Goal: Task Accomplishment & Management: Manage account settings

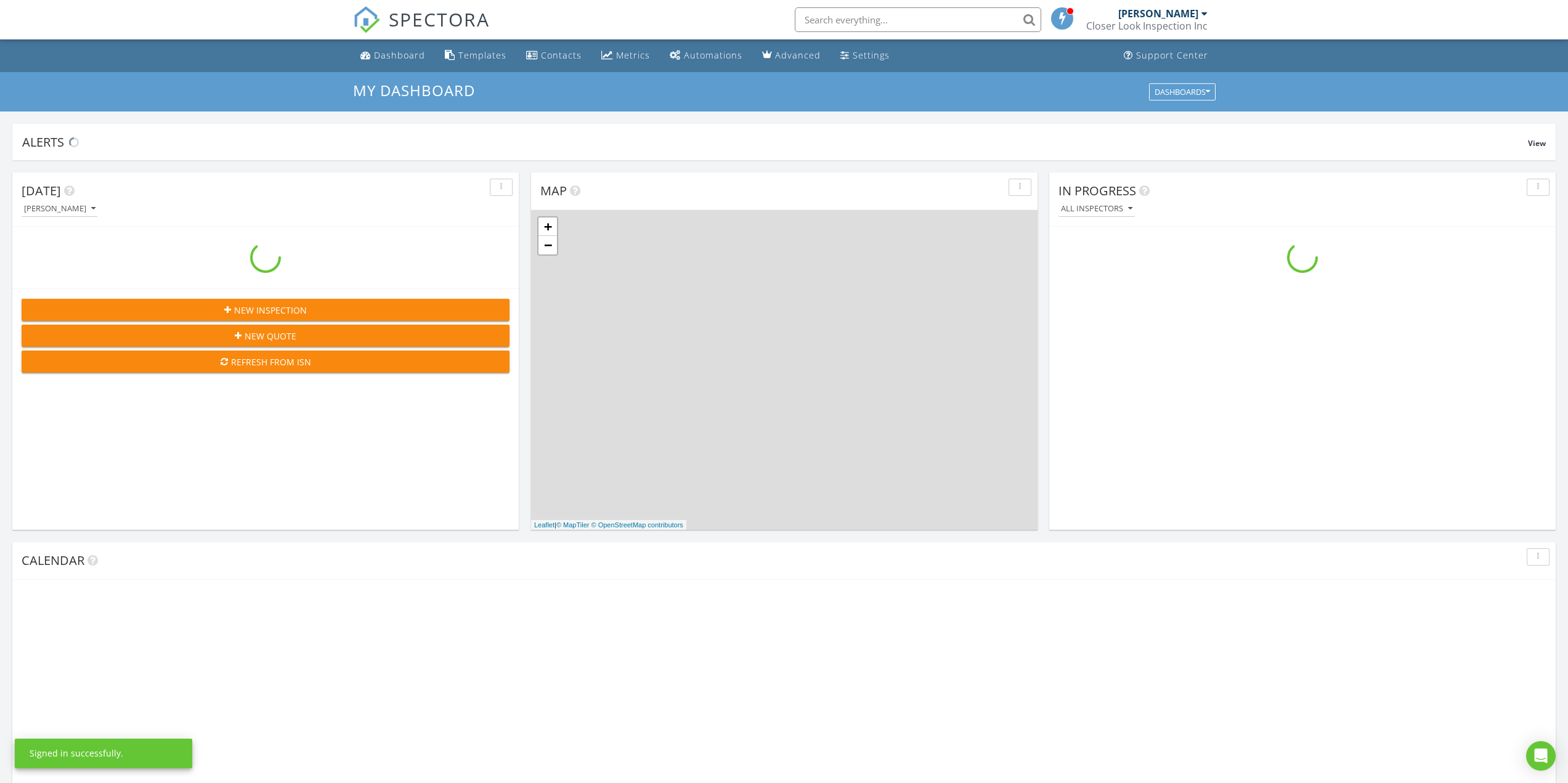
scroll to position [1141, 1587]
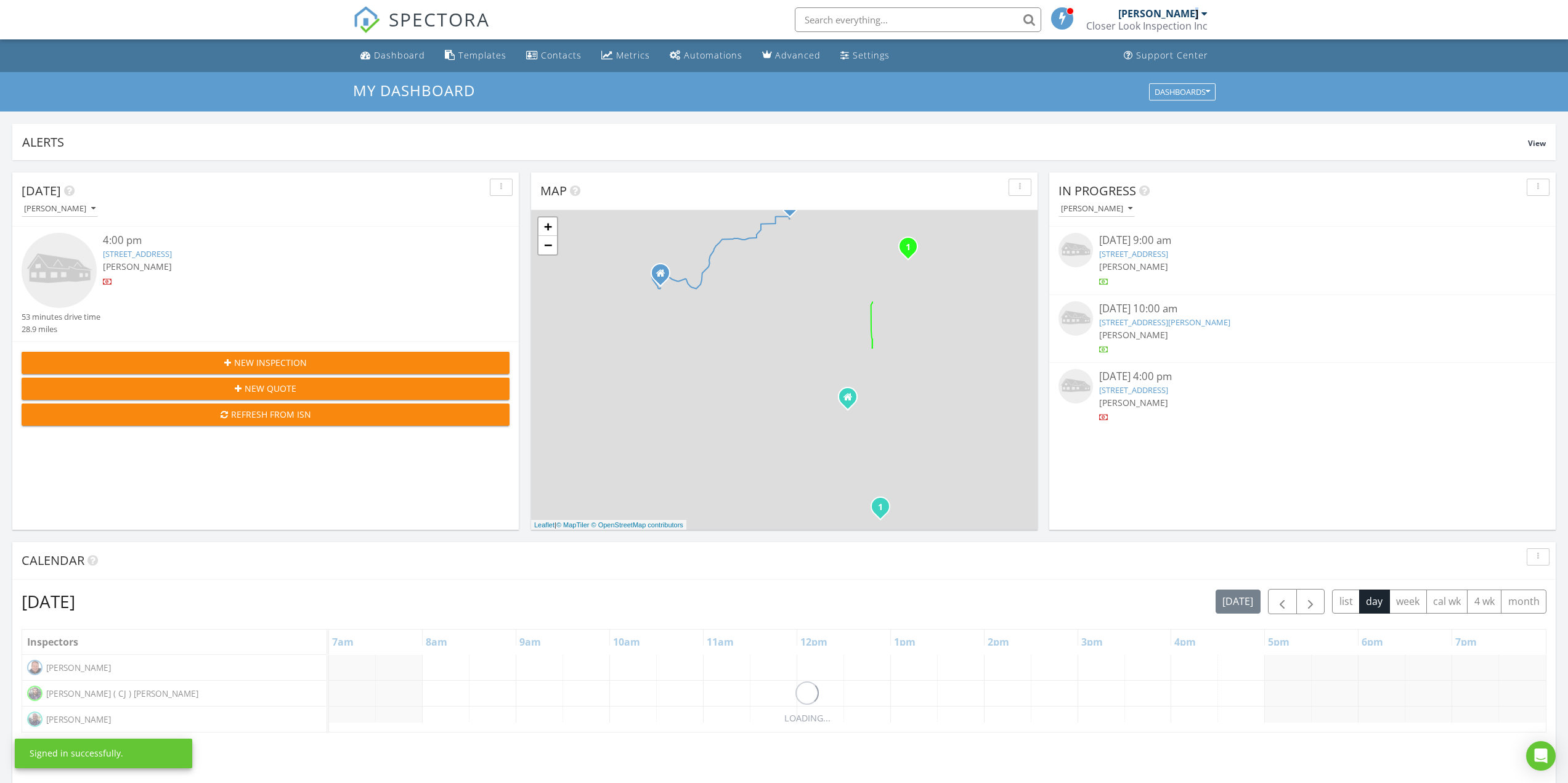
click at [1198, 13] on div "[PERSON_NAME]" at bounding box center [1163, 14] width 90 height 13
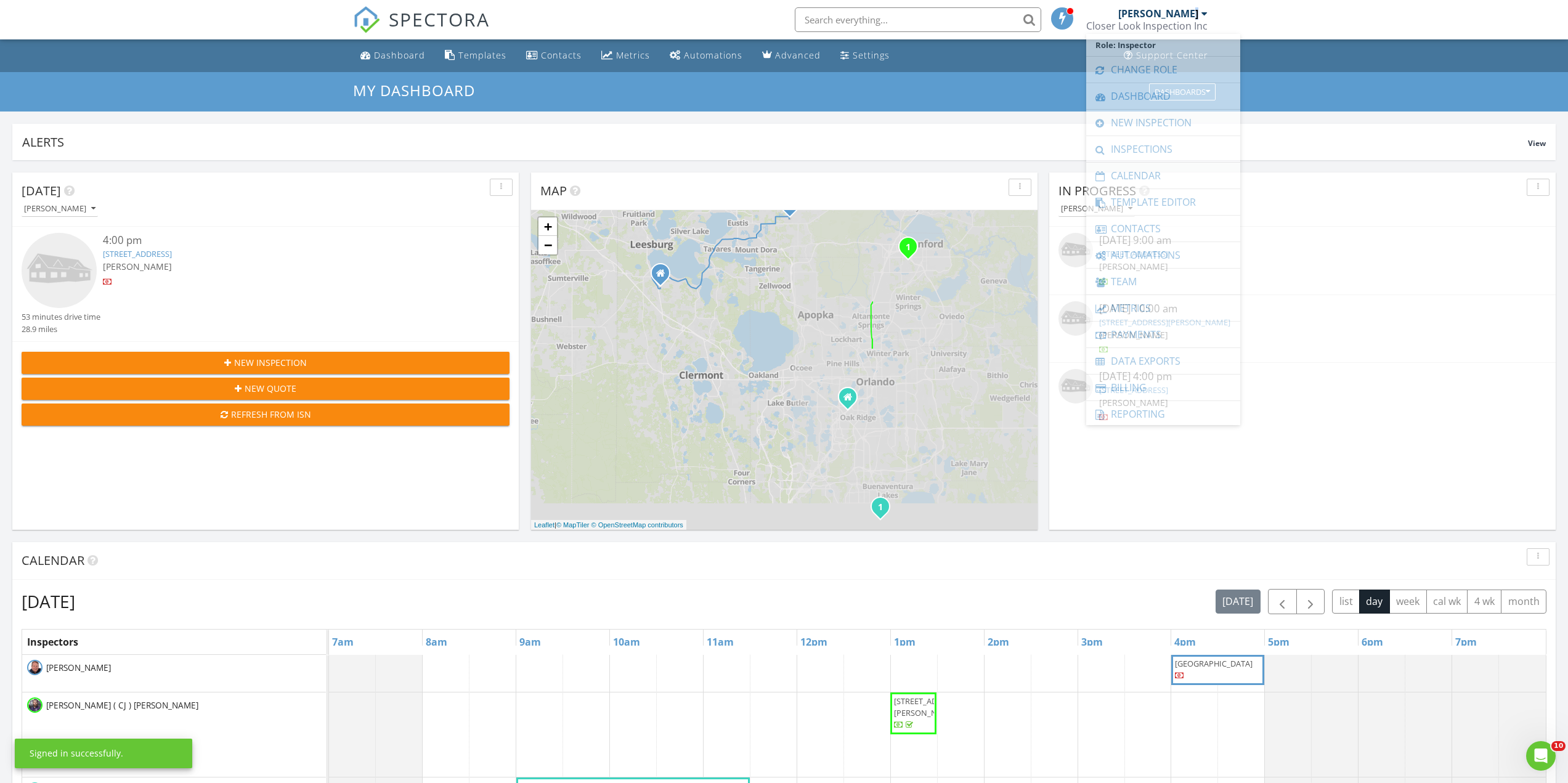
scroll to position [0, 0]
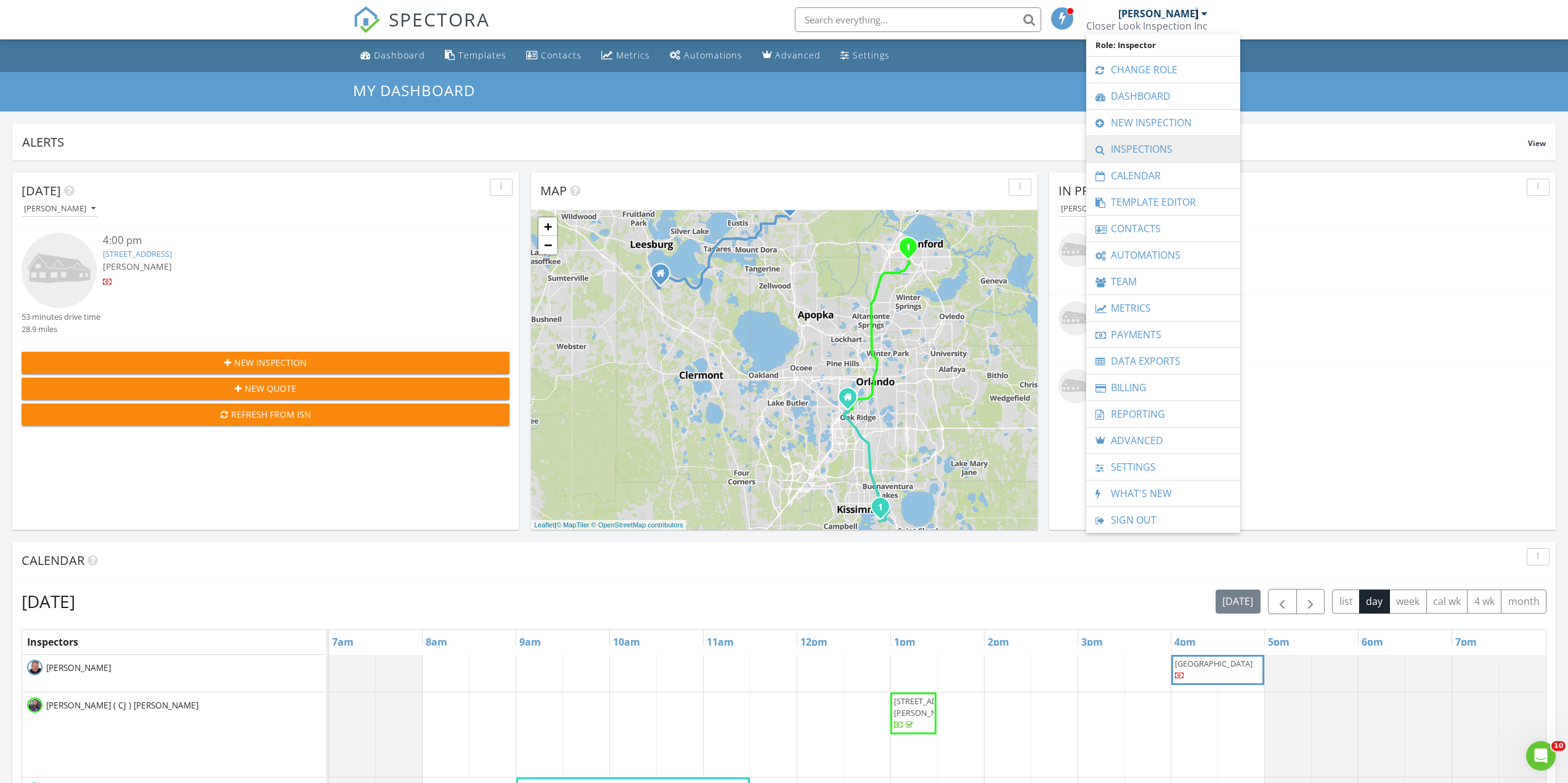
click at [1153, 153] on link "Inspections" at bounding box center [1163, 148] width 141 height 26
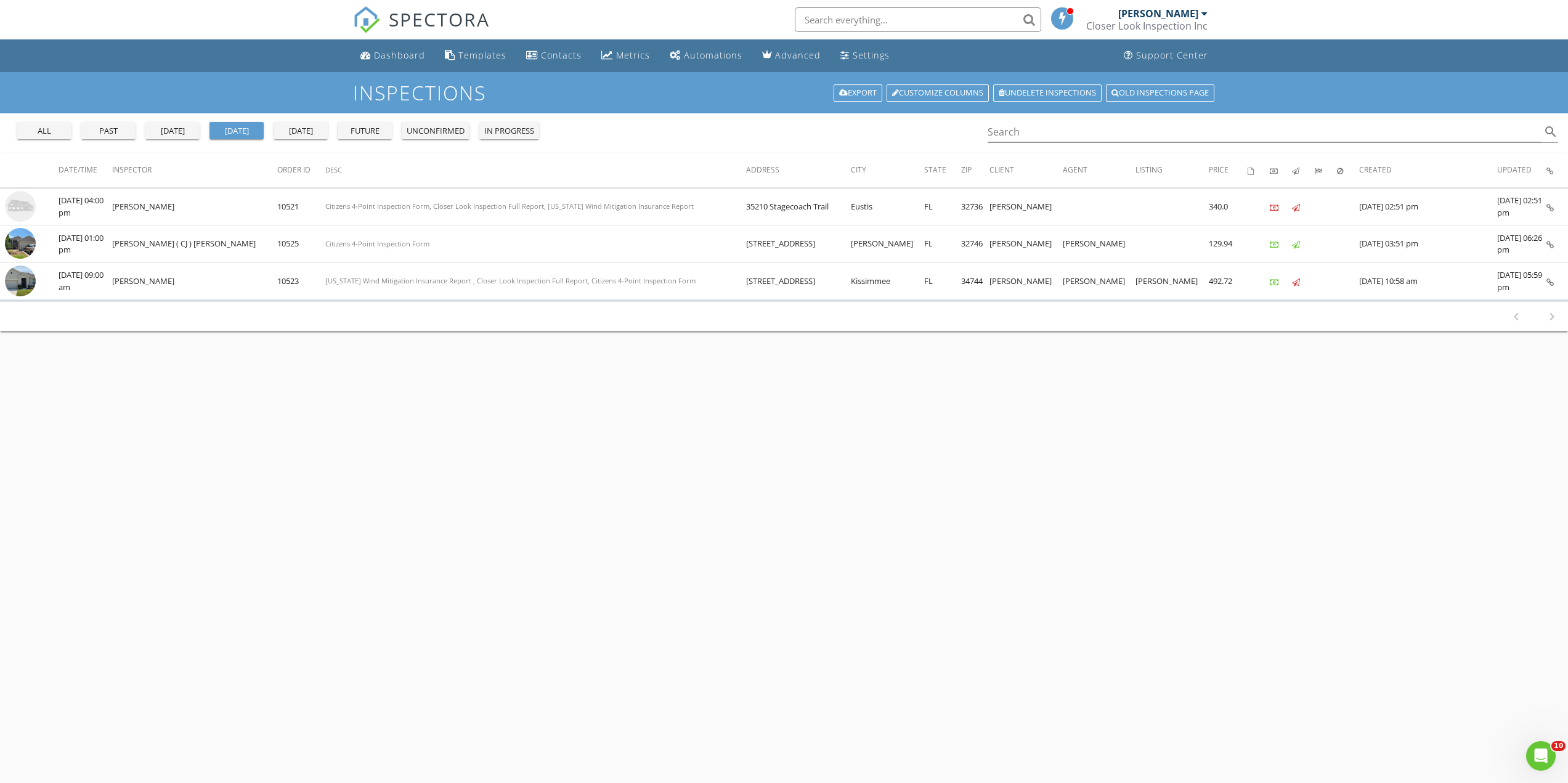
click at [104, 129] on div "past" at bounding box center [108, 132] width 44 height 13
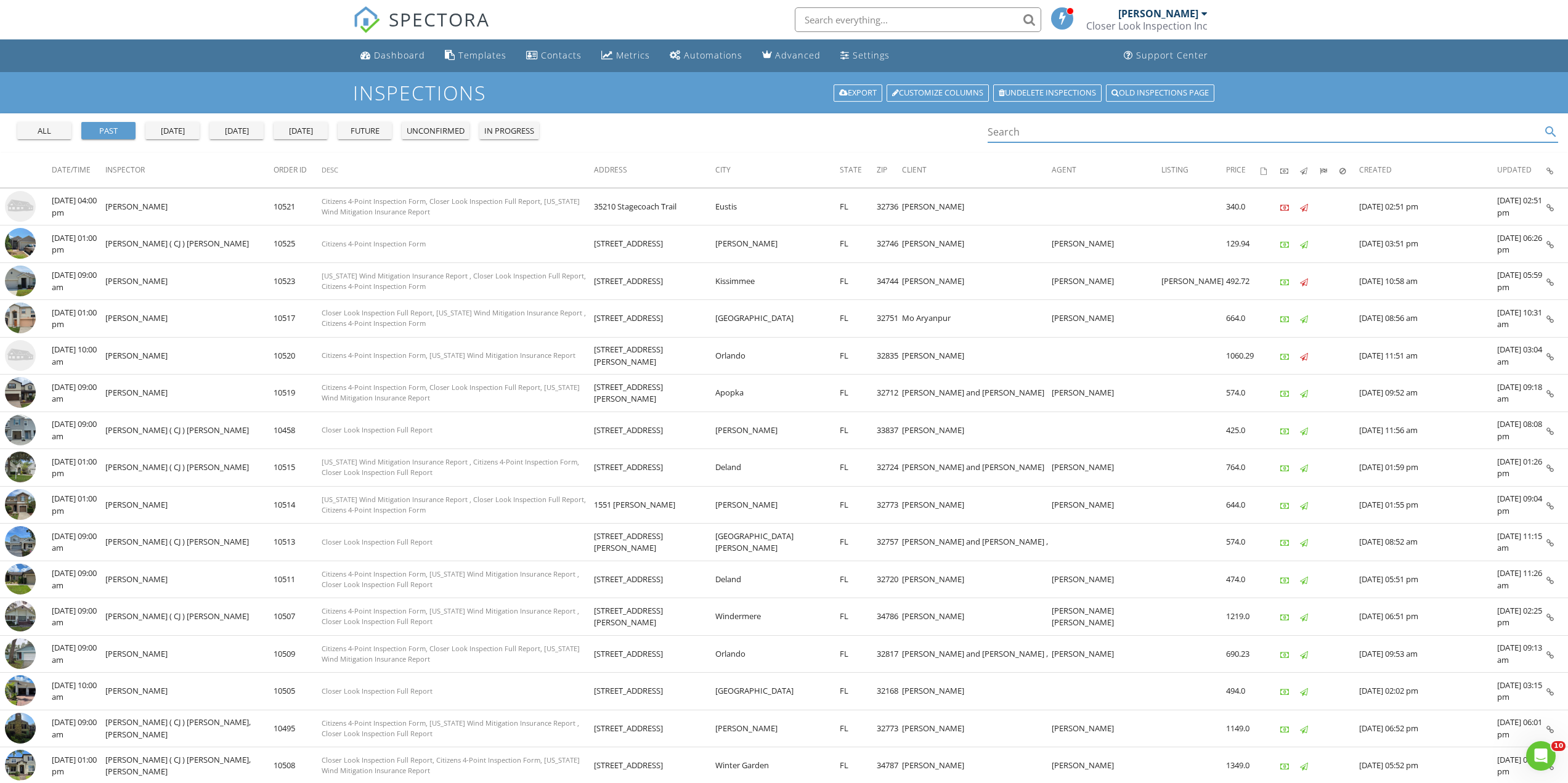
click at [1023, 134] on input "Search" at bounding box center [1264, 132] width 554 height 20
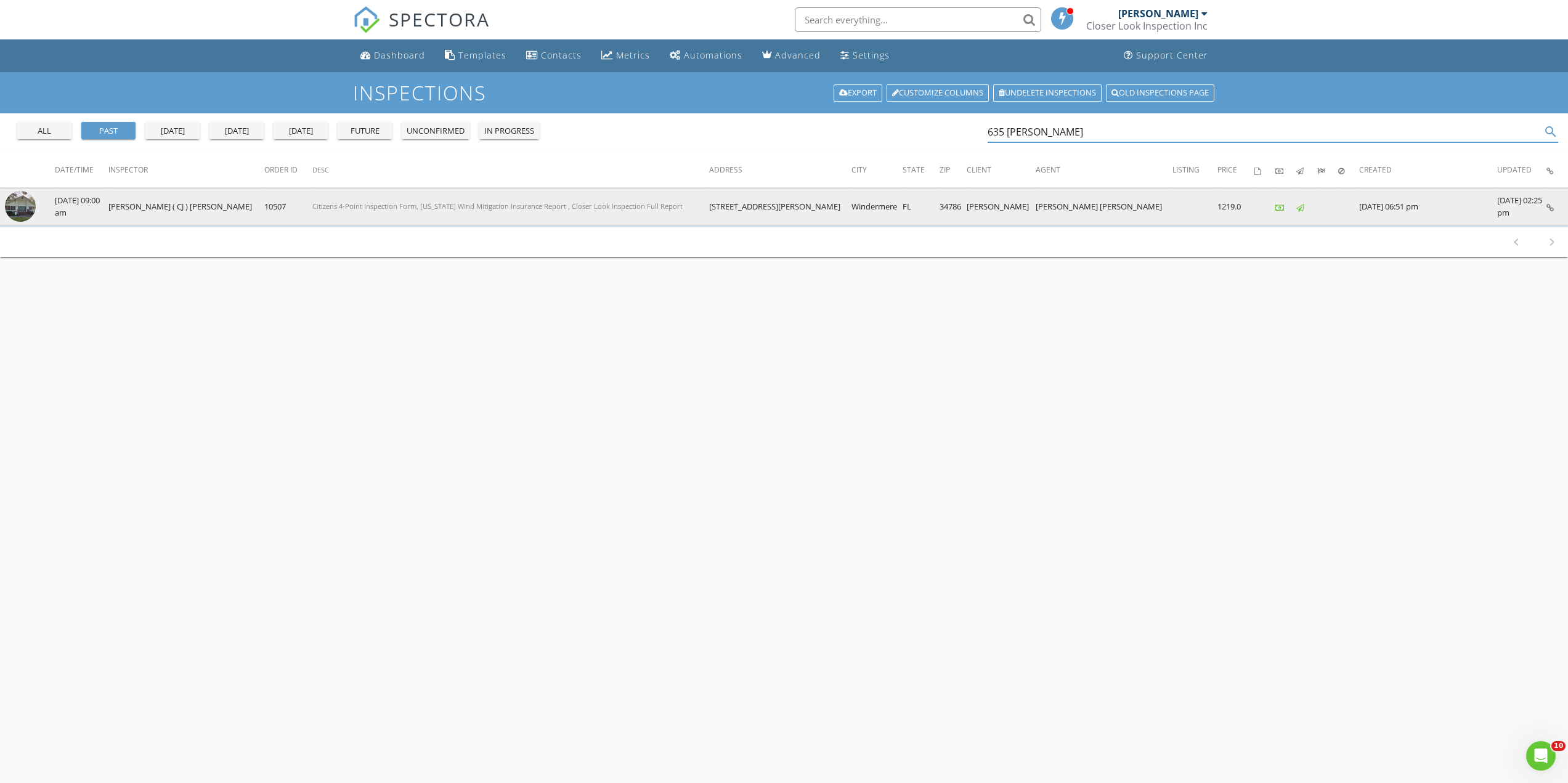
type input "635 butler"
click at [18, 200] on img at bounding box center [20, 207] width 31 height 31
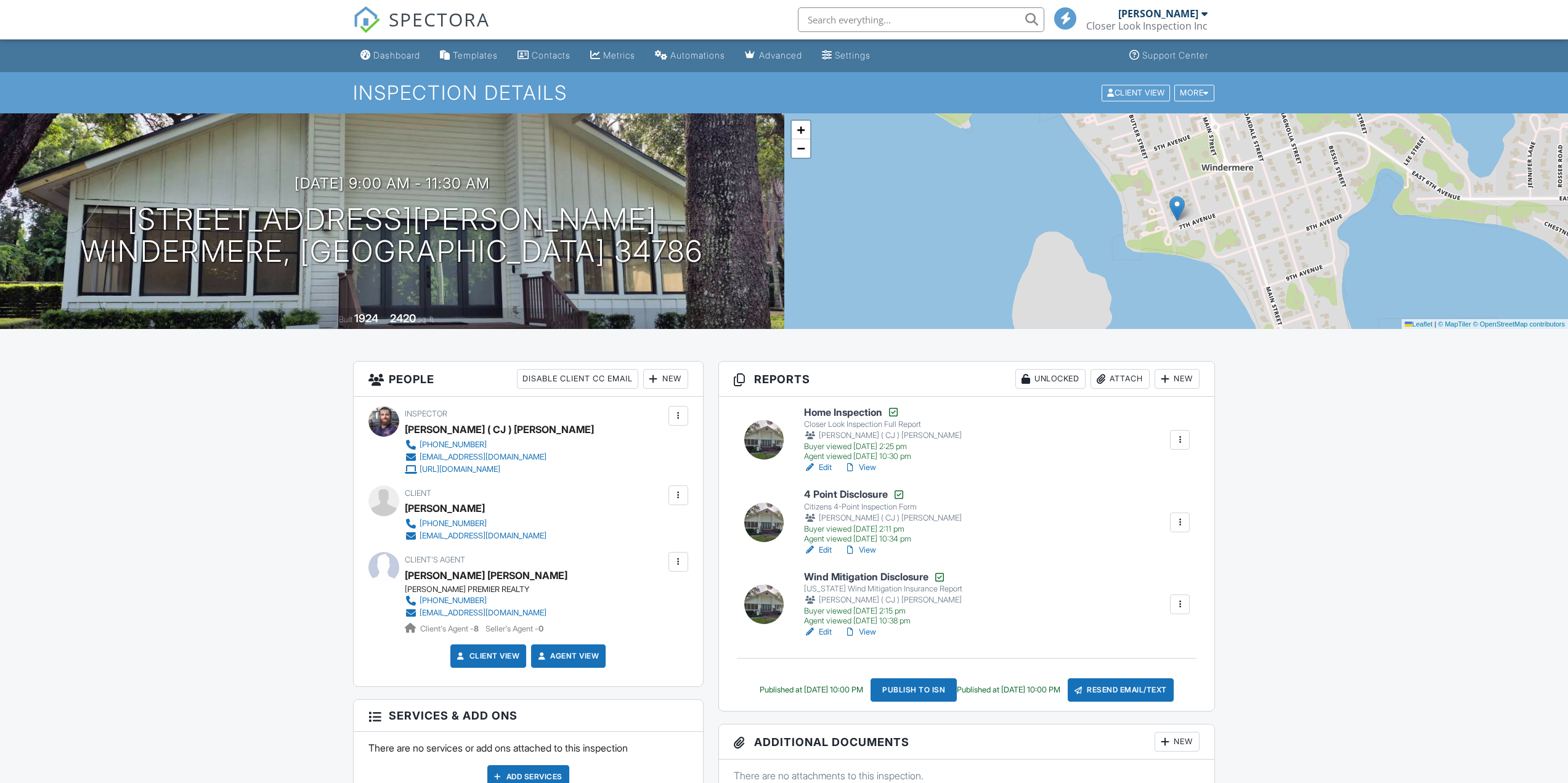
click at [1116, 377] on div "Attach" at bounding box center [1120, 379] width 59 height 20
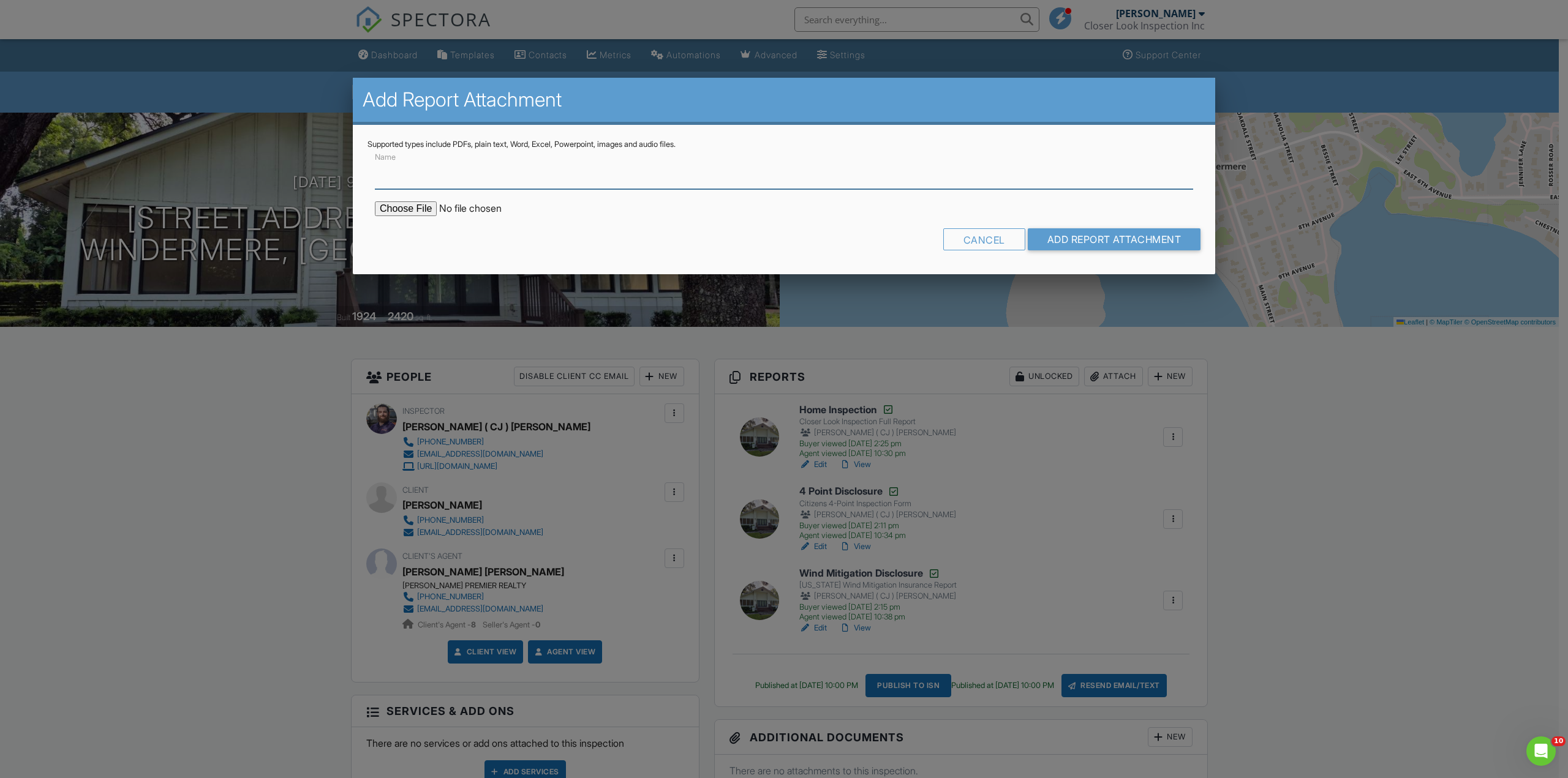
click at [431, 174] on input "Name" at bounding box center [784, 174] width 818 height 30
type input "Water test results"
click at [402, 212] on input "file" at bounding box center [479, 209] width 208 height 15
type input "C:\fakepath\Water test results.pdf"
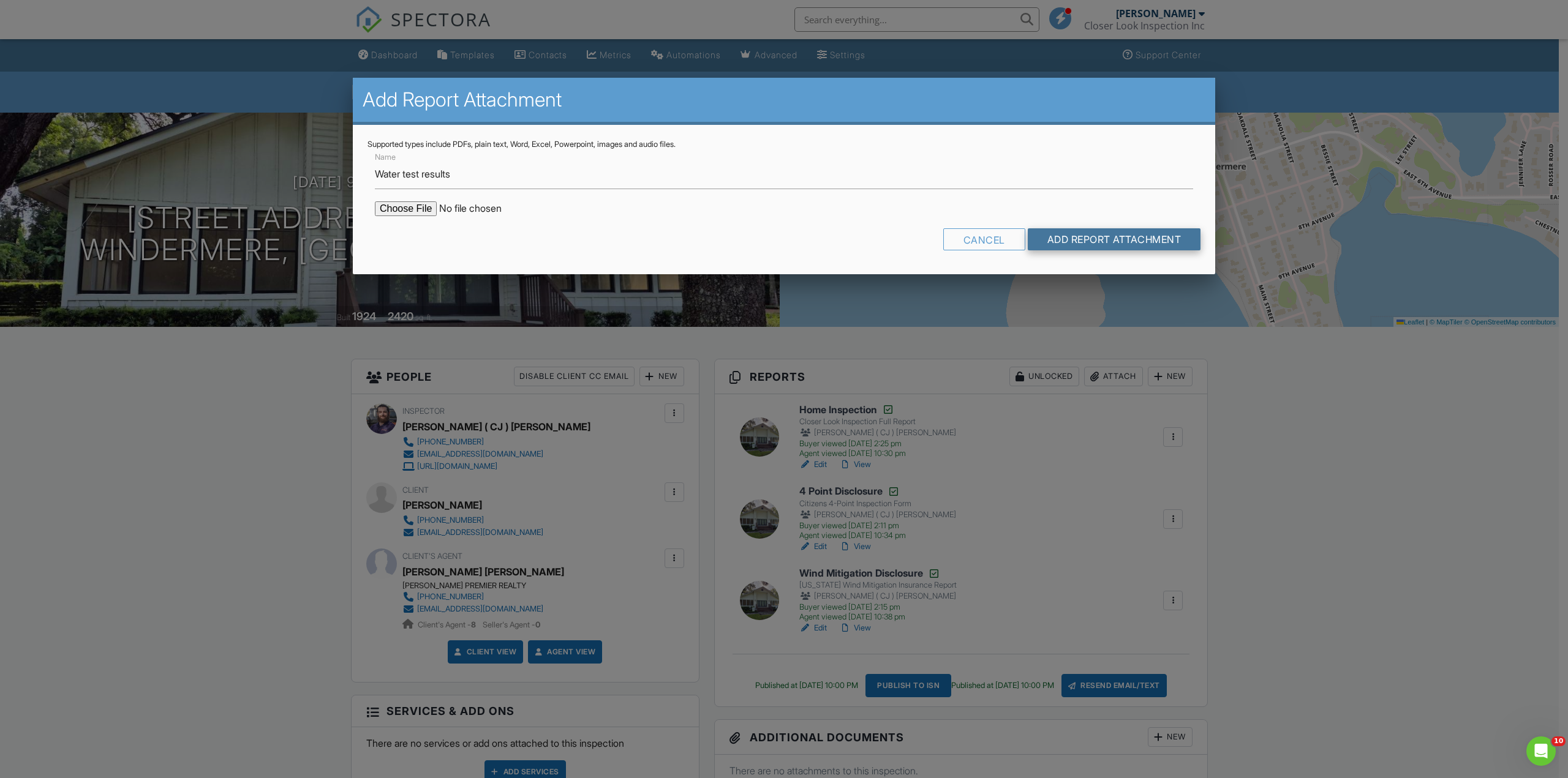
click at [1102, 238] on input "Add Report Attachment" at bounding box center [1114, 239] width 173 height 22
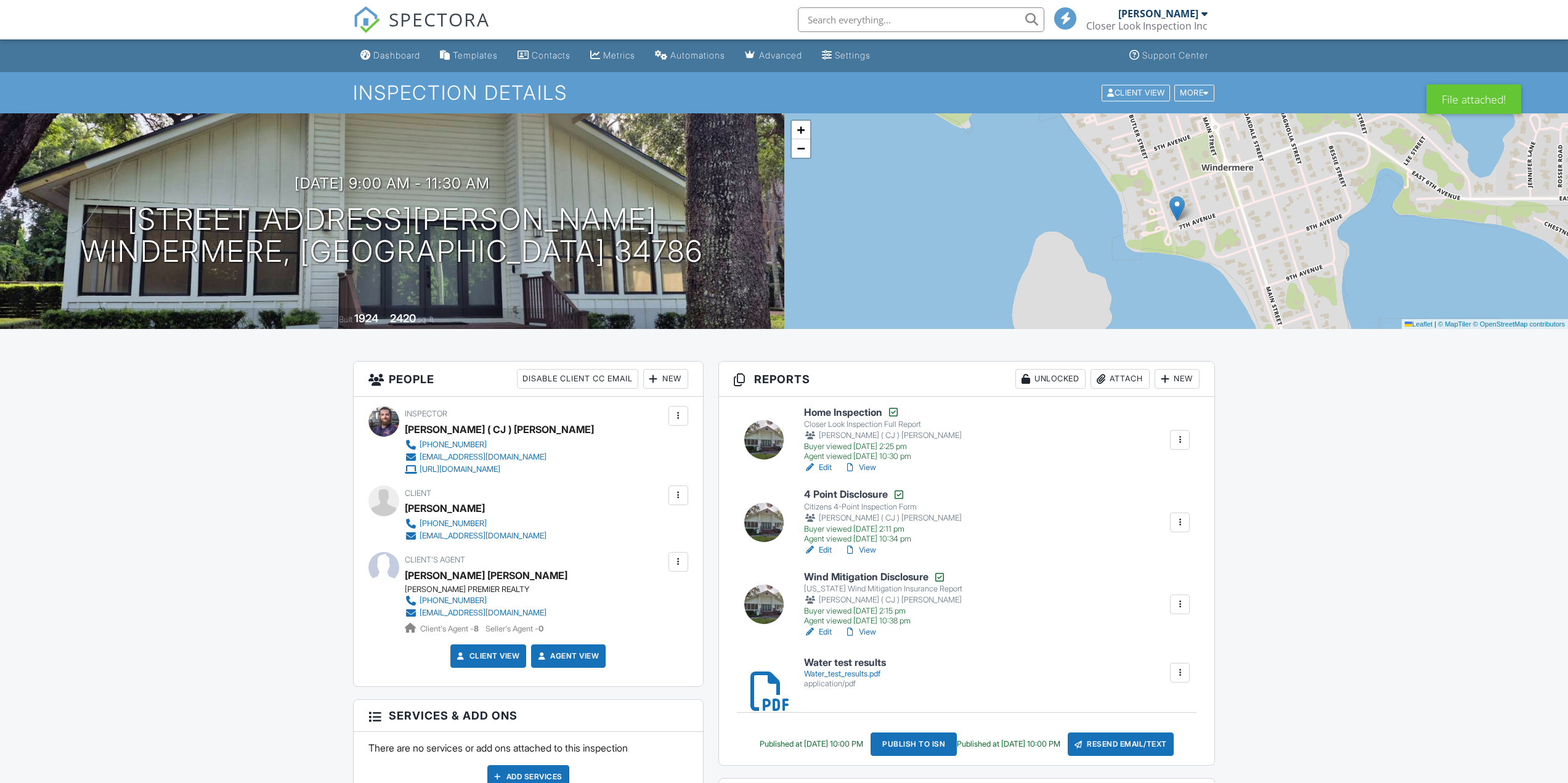
click at [919, 745] on div "Publish to ISN" at bounding box center [913, 744] width 86 height 23
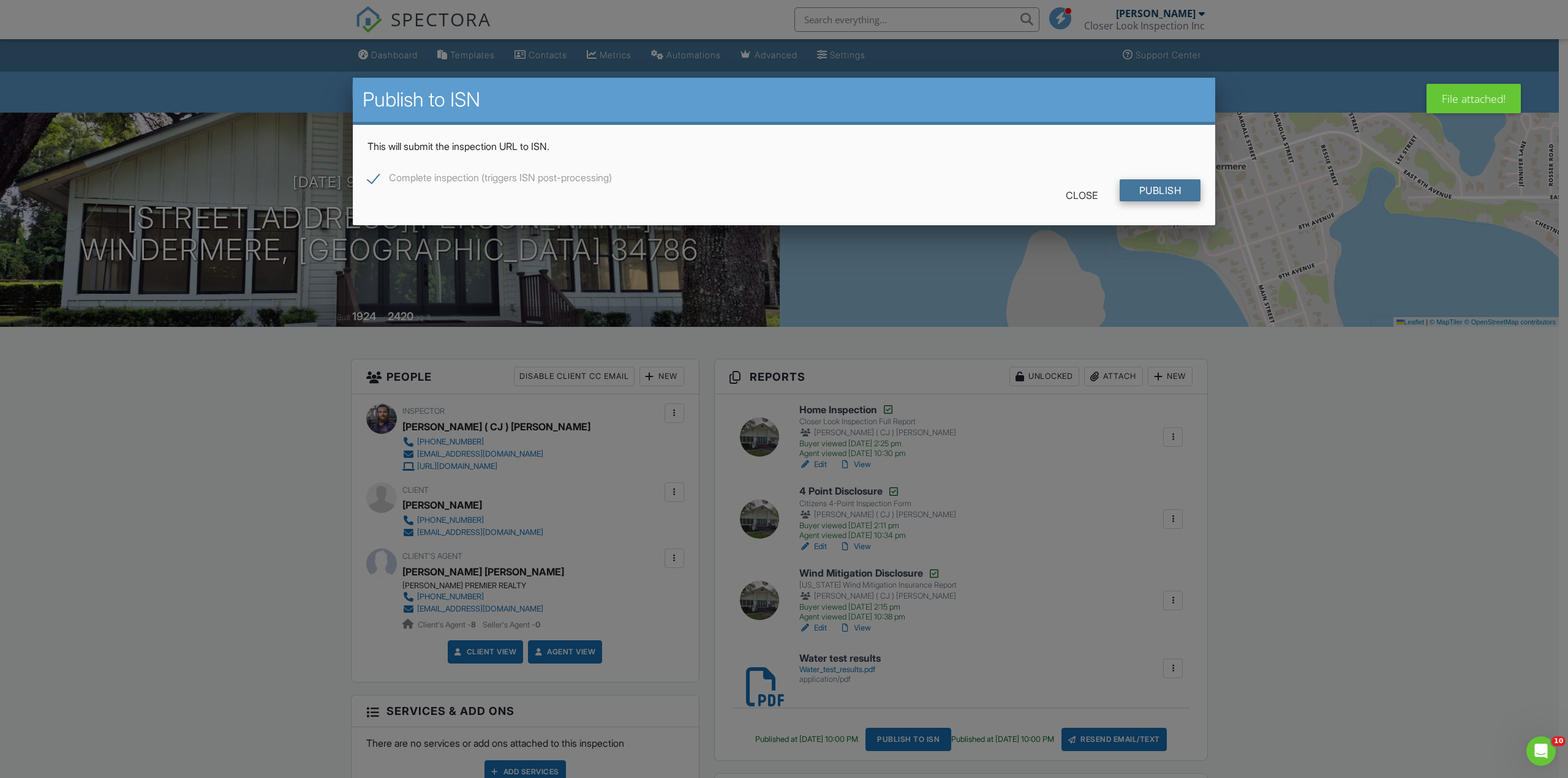
click at [1156, 189] on input "Publish" at bounding box center [1160, 191] width 81 height 22
